Goal: Task Accomplishment & Management: Use online tool/utility

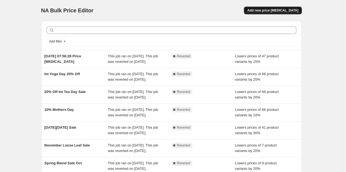
click at [275, 8] on span "Add new price [MEDICAL_DATA]" at bounding box center [272, 10] width 51 height 4
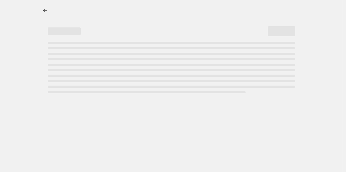
select select "percentage"
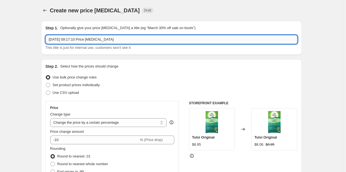
click at [127, 38] on input "[DATE] 09:17:10 Price [MEDICAL_DATA]" at bounding box center [172, 39] width 252 height 9
type input "OI Organic Awareness Sale 20%"
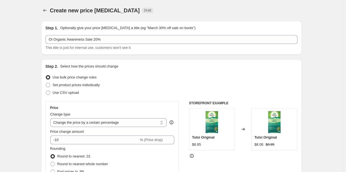
click at [43, 86] on div "Step 2. Select how the prices should change Use bulk price change rules Set pro…" at bounding box center [171, 155] width 261 height 193
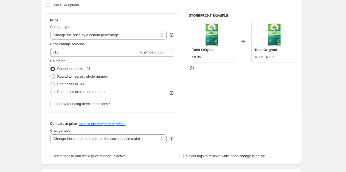
scroll to position [87, 0]
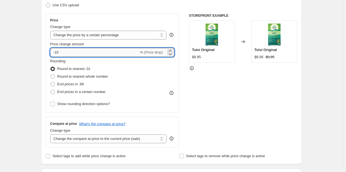
drag, startPoint x: 62, startPoint y: 55, endPoint x: 57, endPoint y: 53, distance: 5.5
click at [57, 53] on input "-10" at bounding box center [94, 52] width 89 height 9
type input "-20"
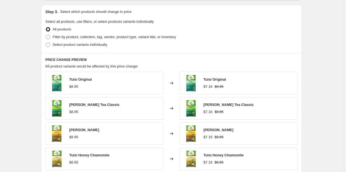
scroll to position [250, 0]
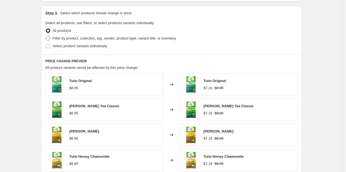
click at [50, 39] on span at bounding box center [48, 38] width 4 height 4
click at [46, 36] on input "Filter by product, collection, tag, vendor, product type, variant title, or inv…" at bounding box center [46, 36] width 0 height 0
radio input "true"
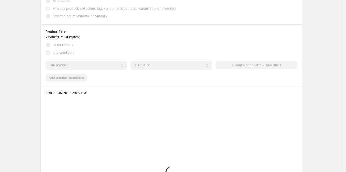
scroll to position [326, 0]
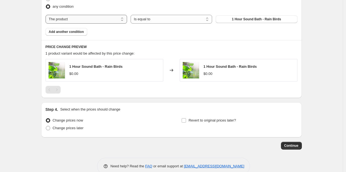
click at [93, 19] on select "The product The product's collection The product's tag The product's vendor The…" at bounding box center [86, 19] width 81 height 9
select select "collection"
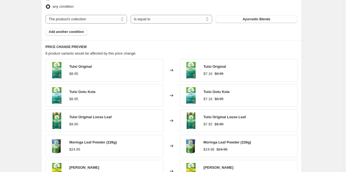
click at [261, 19] on span "Ayurvedic Blends" at bounding box center [256, 19] width 28 height 4
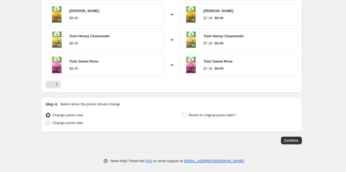
scroll to position [438, 0]
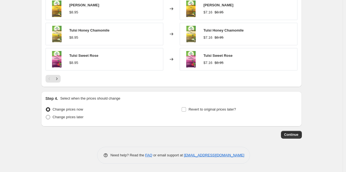
click at [69, 117] on span "Change prices later" at bounding box center [68, 117] width 31 height 4
click at [46, 115] on input "Change prices later" at bounding box center [46, 115] width 0 height 0
radio input "true"
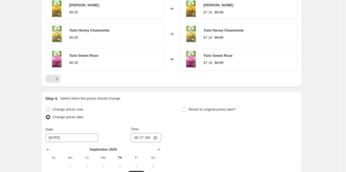
scroll to position [532, 0]
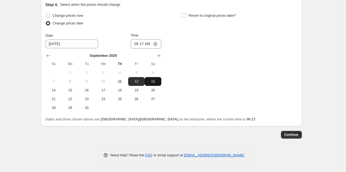
click at [153, 82] on span "13" at bounding box center [153, 81] width 12 height 4
type input "[DATE]"
click at [143, 42] on input "09:17" at bounding box center [146, 43] width 31 height 9
click at [138, 43] on input "09:17" at bounding box center [146, 43] width 31 height 9
type input "23:00"
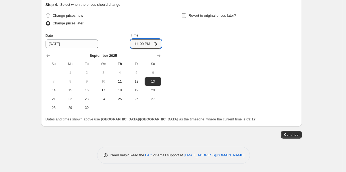
click at [191, 17] on span "Revert to original prices later?" at bounding box center [211, 15] width 47 height 4
click at [186, 17] on input "Revert to original prices later?" at bounding box center [184, 15] width 4 height 4
checkbox input "true"
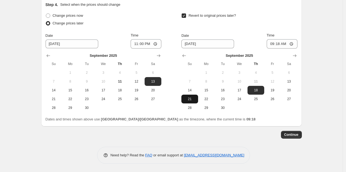
click at [194, 99] on span "21" at bounding box center [189, 99] width 12 height 4
type input "[DATE]"
click at [272, 44] on input "09:18" at bounding box center [282, 43] width 31 height 9
type input "09:00"
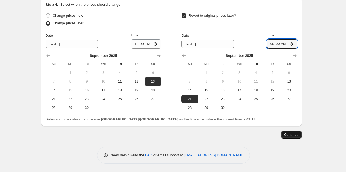
click at [298, 136] on span "Continue" at bounding box center [291, 134] width 14 height 4
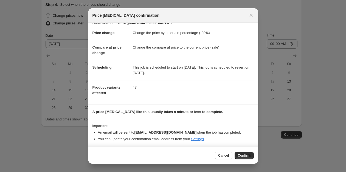
scroll to position [7, 0]
click at [246, 158] on button "Confirm" at bounding box center [243, 156] width 19 height 8
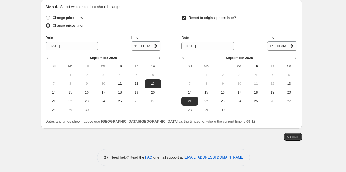
scroll to position [565, 0]
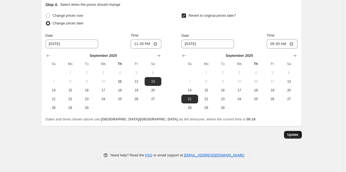
click at [298, 134] on span "Update" at bounding box center [292, 134] width 11 height 4
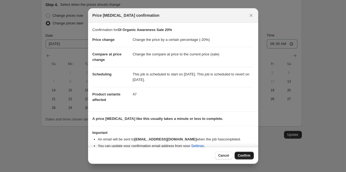
click at [241, 156] on span "Confirm" at bounding box center [244, 155] width 13 height 4
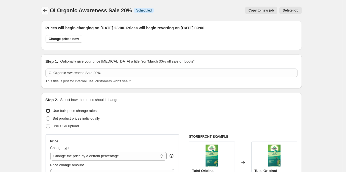
click at [47, 9] on icon "Price change jobs" at bounding box center [44, 10] width 5 height 5
